Goal: Navigation & Orientation: Find specific page/section

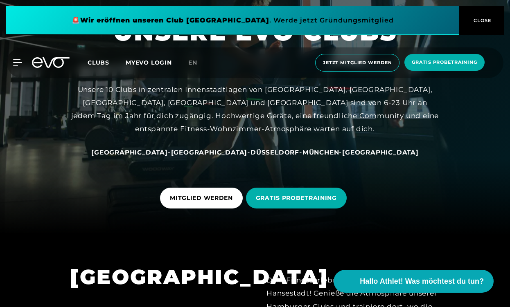
scroll to position [68, 0]
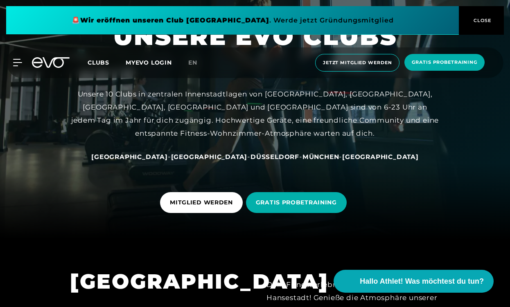
click at [302, 155] on span "München" at bounding box center [320, 157] width 37 height 8
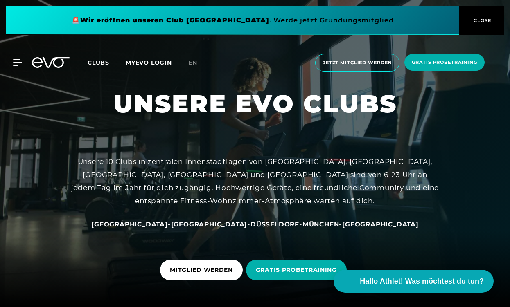
click at [164, 18] on span at bounding box center [232, 20] width 453 height 29
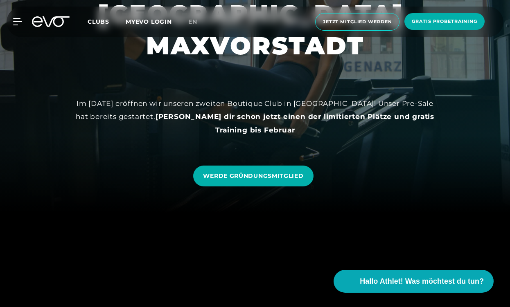
scroll to position [95, 0]
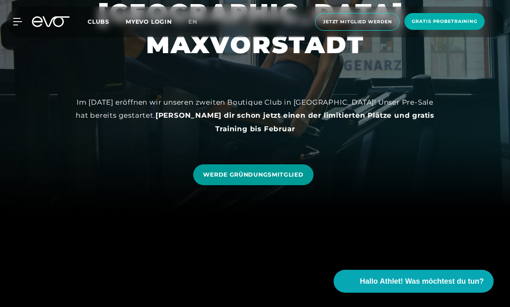
click at [248, 174] on span "WERDE GRÜNDUNGSMITGLIED" at bounding box center [253, 175] width 100 height 9
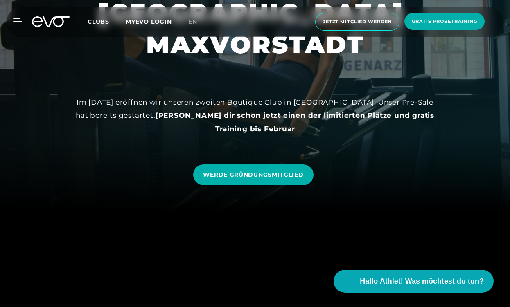
click at [97, 23] on span "Clubs" at bounding box center [99, 21] width 22 height 7
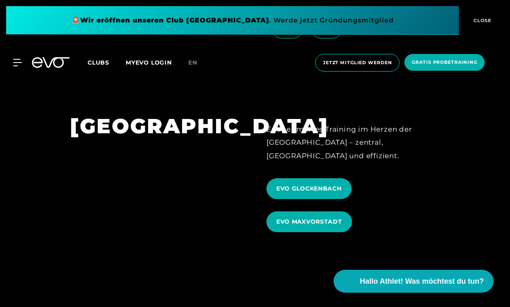
scroll to position [2244, 0]
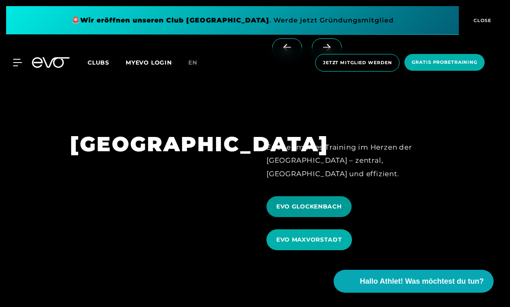
click at [309, 196] on span "EVO GLOCKENBACH" at bounding box center [308, 206] width 85 height 21
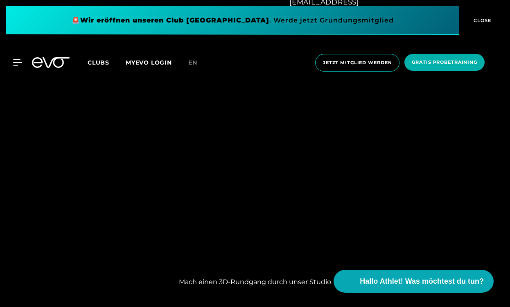
scroll to position [575, 0]
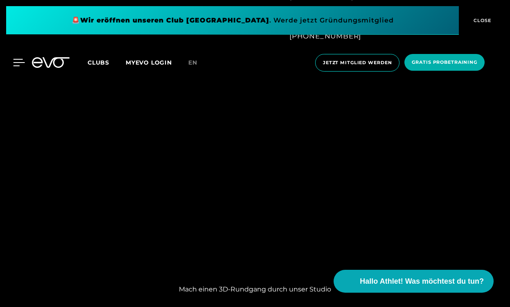
click at [13, 59] on div at bounding box center [12, 62] width 25 height 7
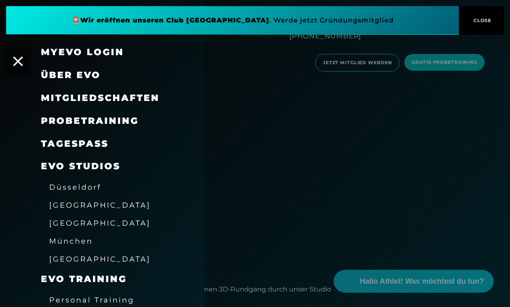
click at [78, 72] on span "Über EVO" at bounding box center [71, 75] width 60 height 11
